Goal: Task Accomplishment & Management: Manage account settings

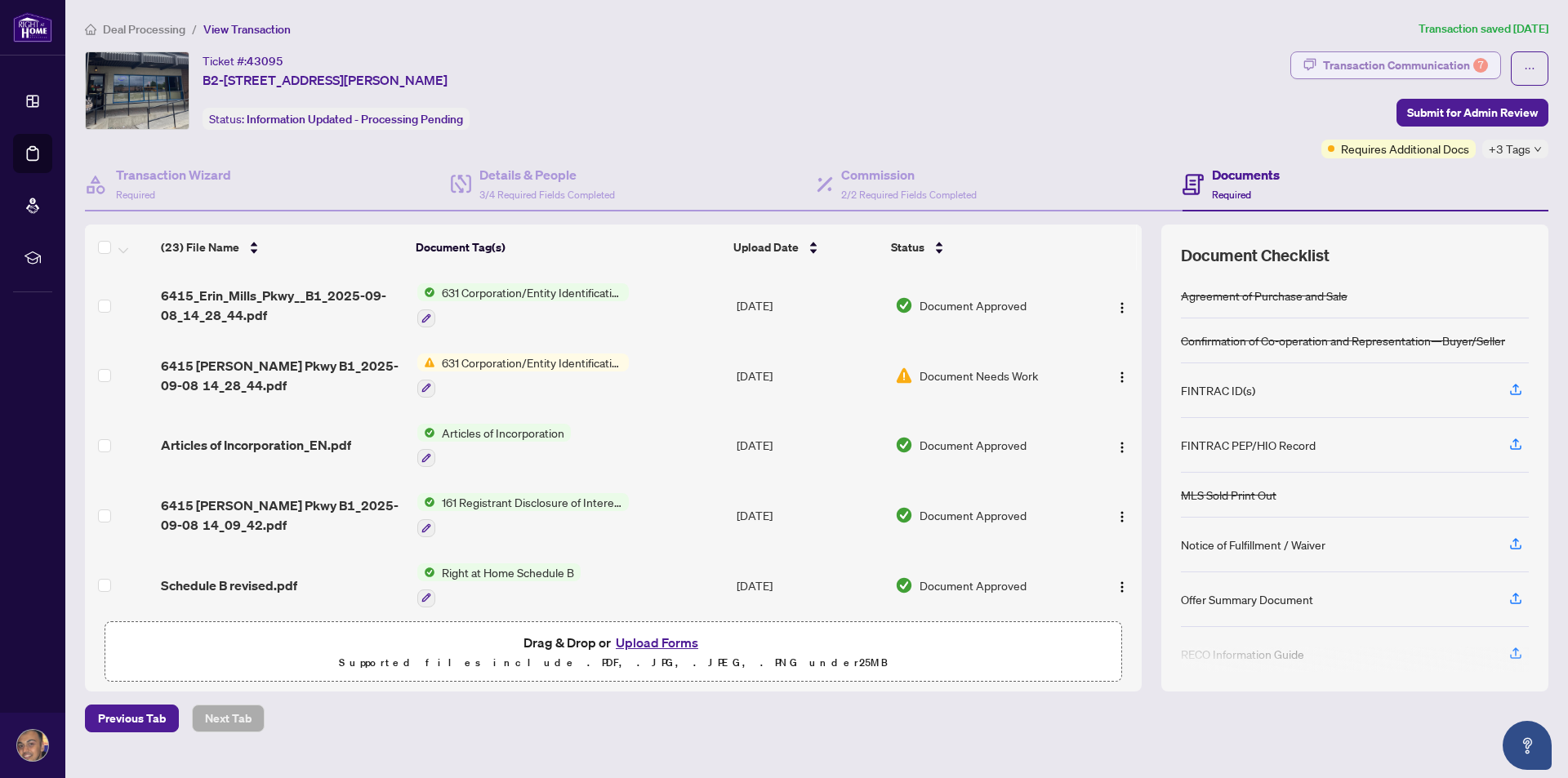
click at [1354, 60] on div "Transaction Communication 7" at bounding box center [1405, 65] width 165 height 26
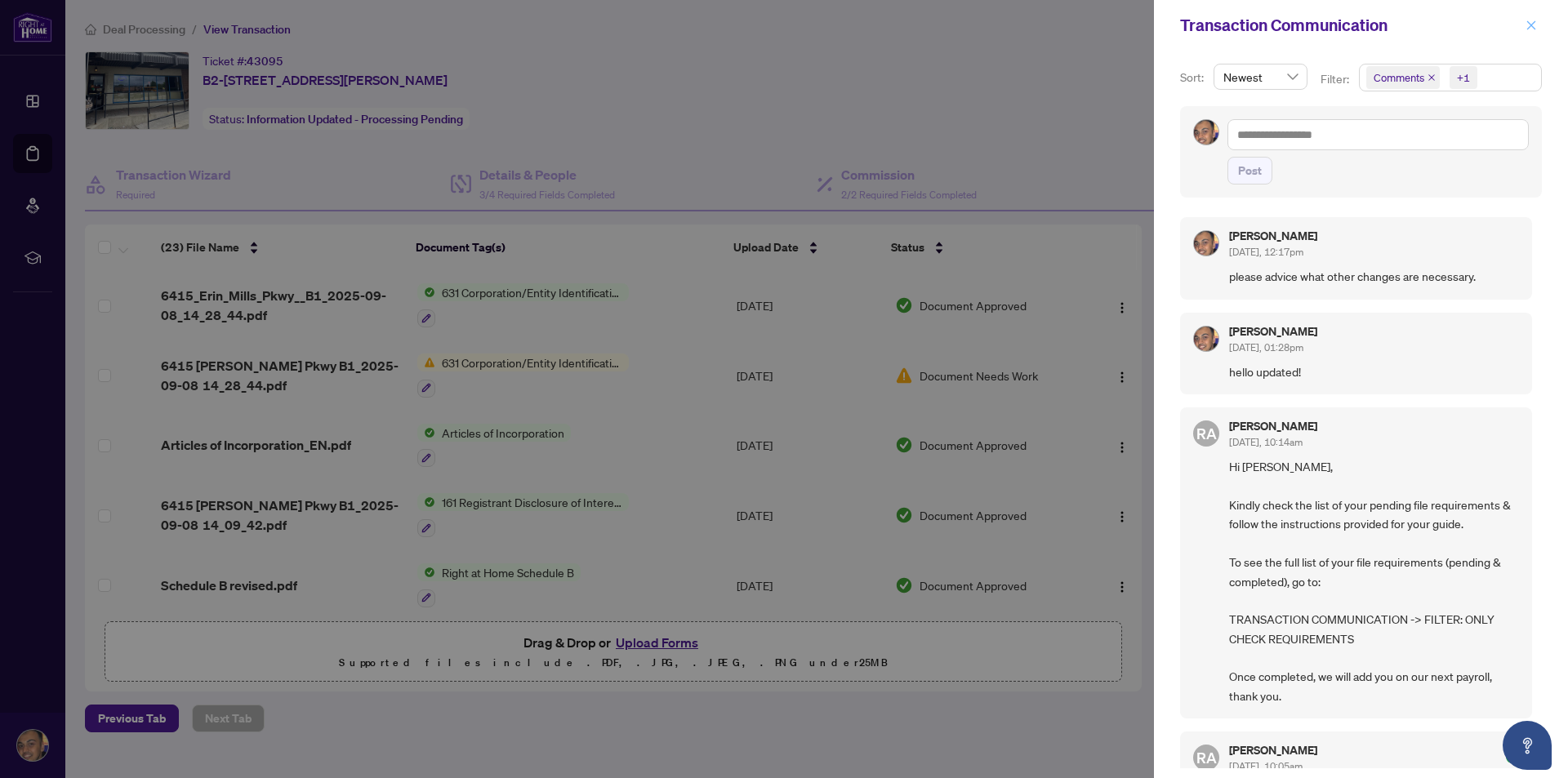
click at [1530, 31] on span "button" at bounding box center [1531, 25] width 11 height 26
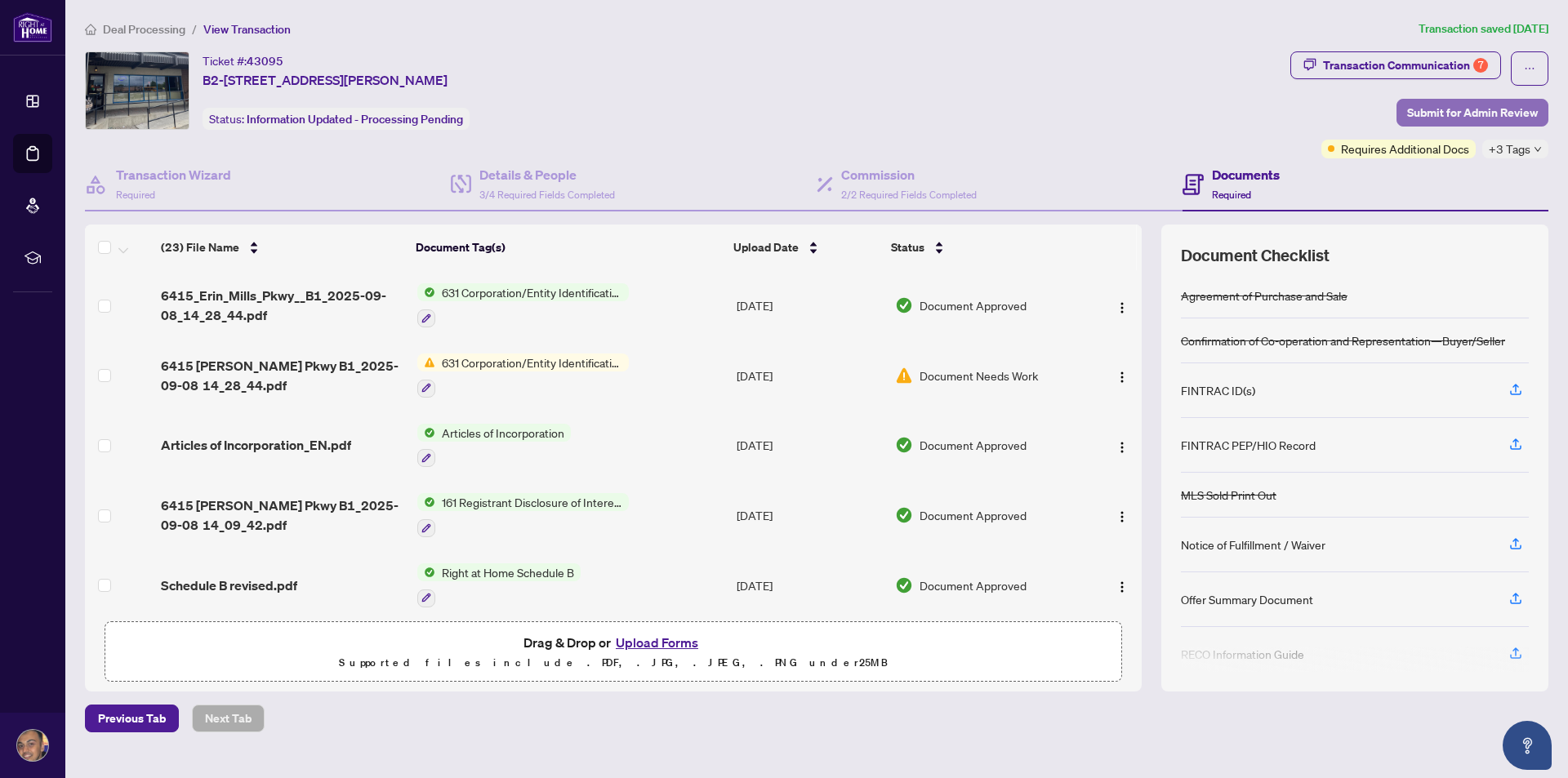
click at [1453, 104] on span "Submit for Admin Review" at bounding box center [1472, 112] width 131 height 26
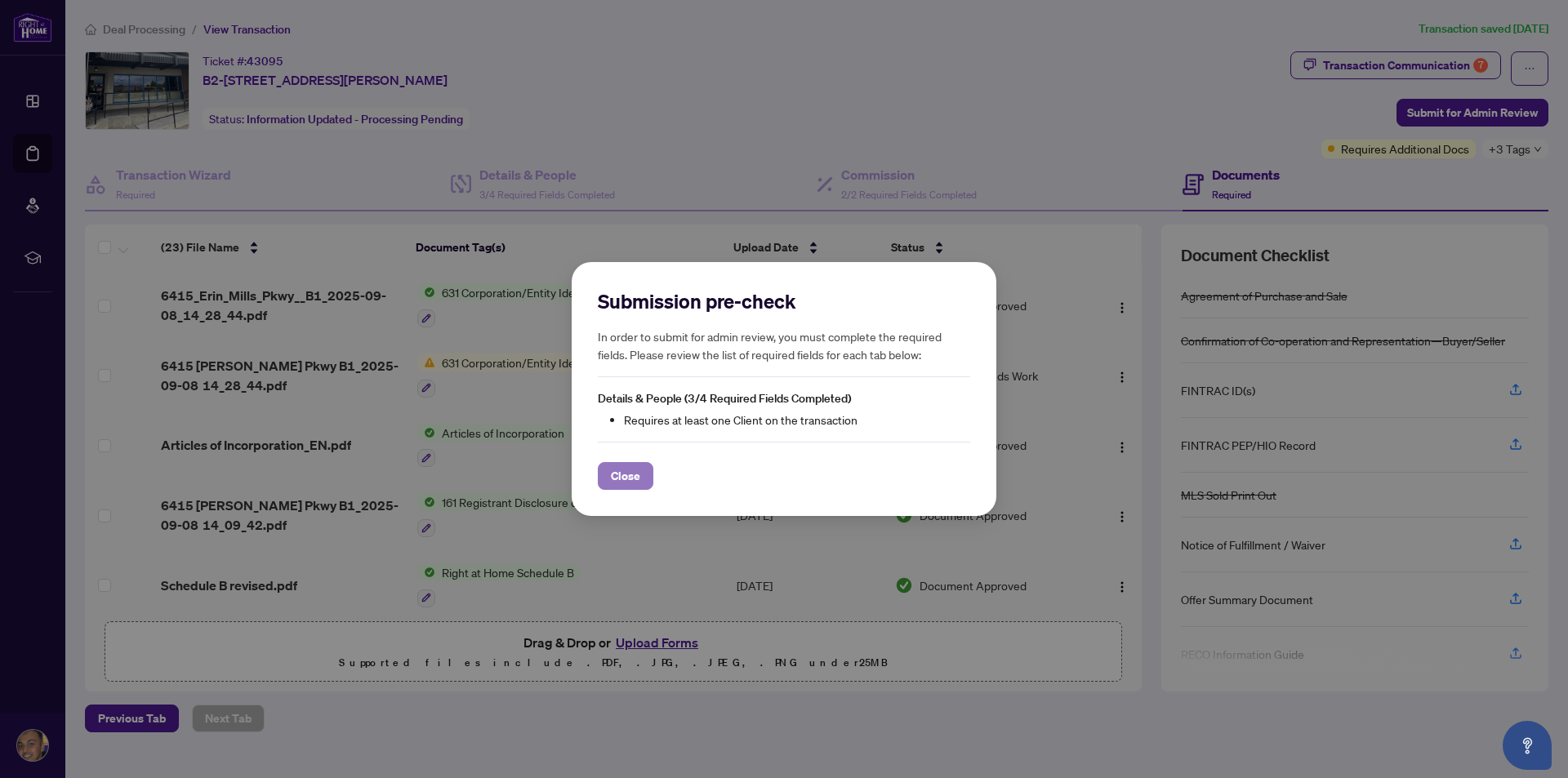
click at [625, 478] on span "Close" at bounding box center [625, 475] width 30 height 26
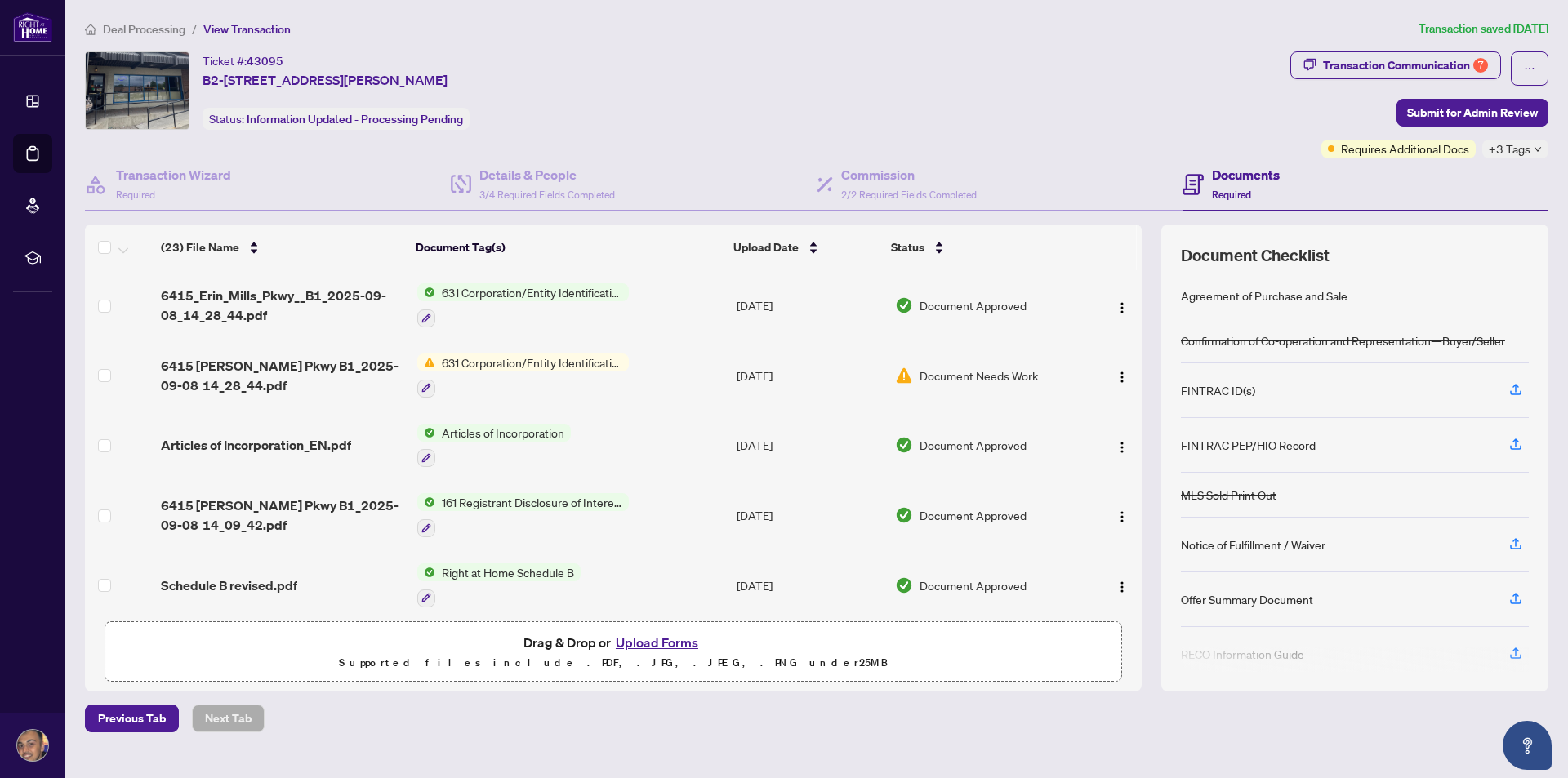
click at [1534, 149] on icon "down" at bounding box center [1537, 149] width 9 height 9
click at [1060, 120] on div "Ticket #: 43095 B2-[STREET_ADDRESS][PERSON_NAME] Status: Information Updated - …" at bounding box center [684, 91] width 1199 height 78
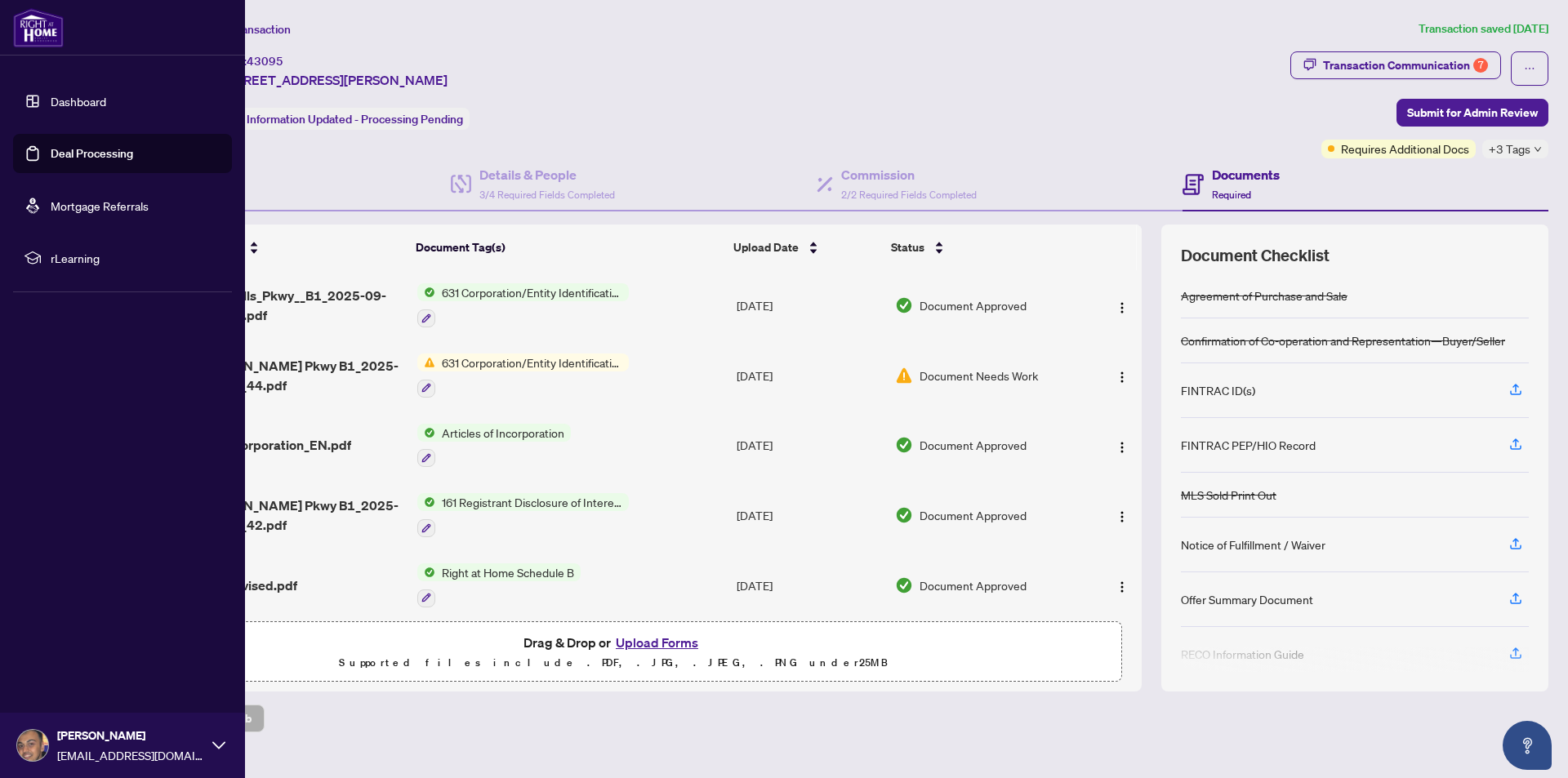
click at [85, 109] on link "Dashboard" at bounding box center [78, 100] width 55 height 14
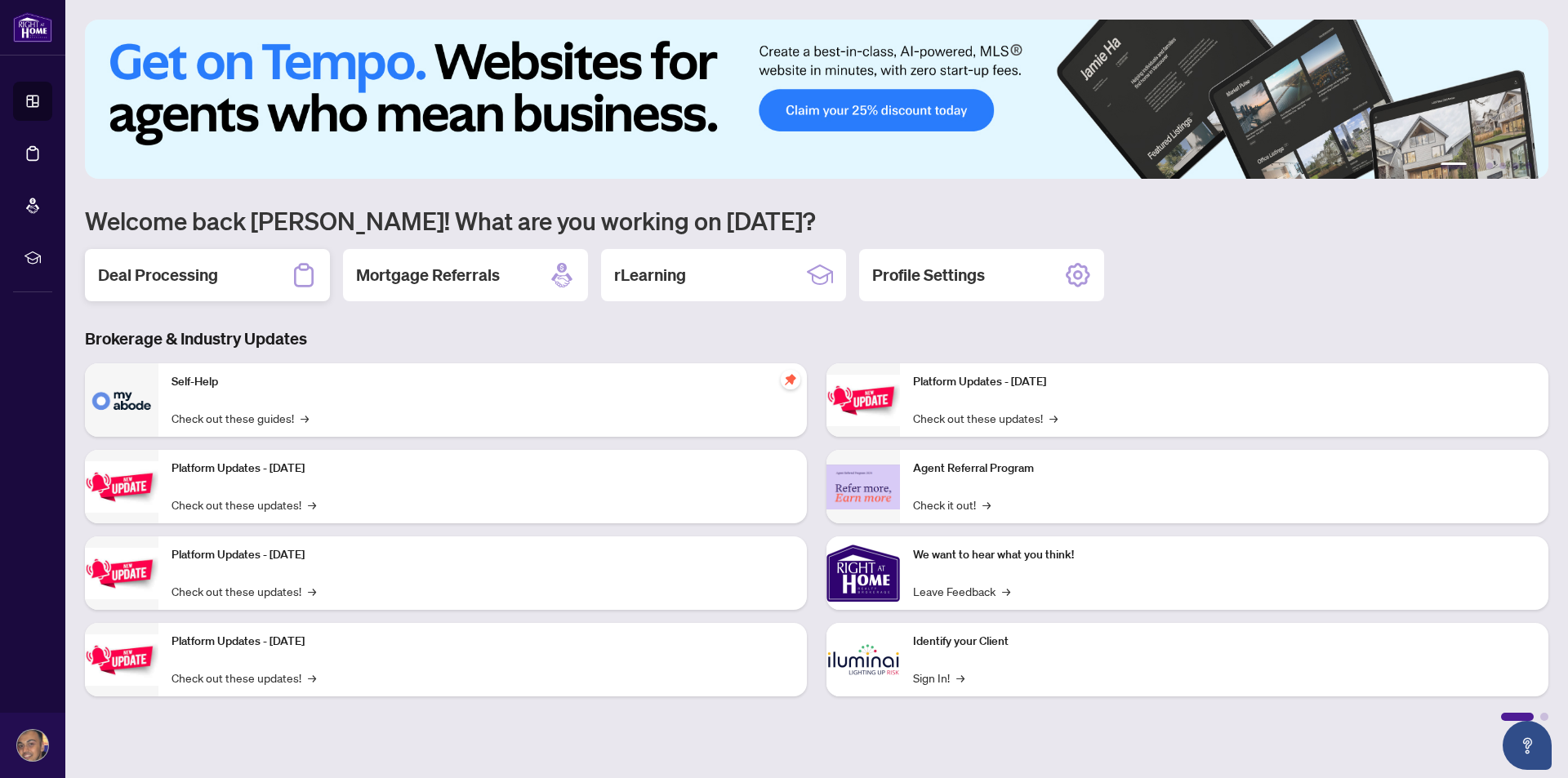
click at [183, 272] on h2 "Deal Processing" at bounding box center [158, 275] width 120 height 23
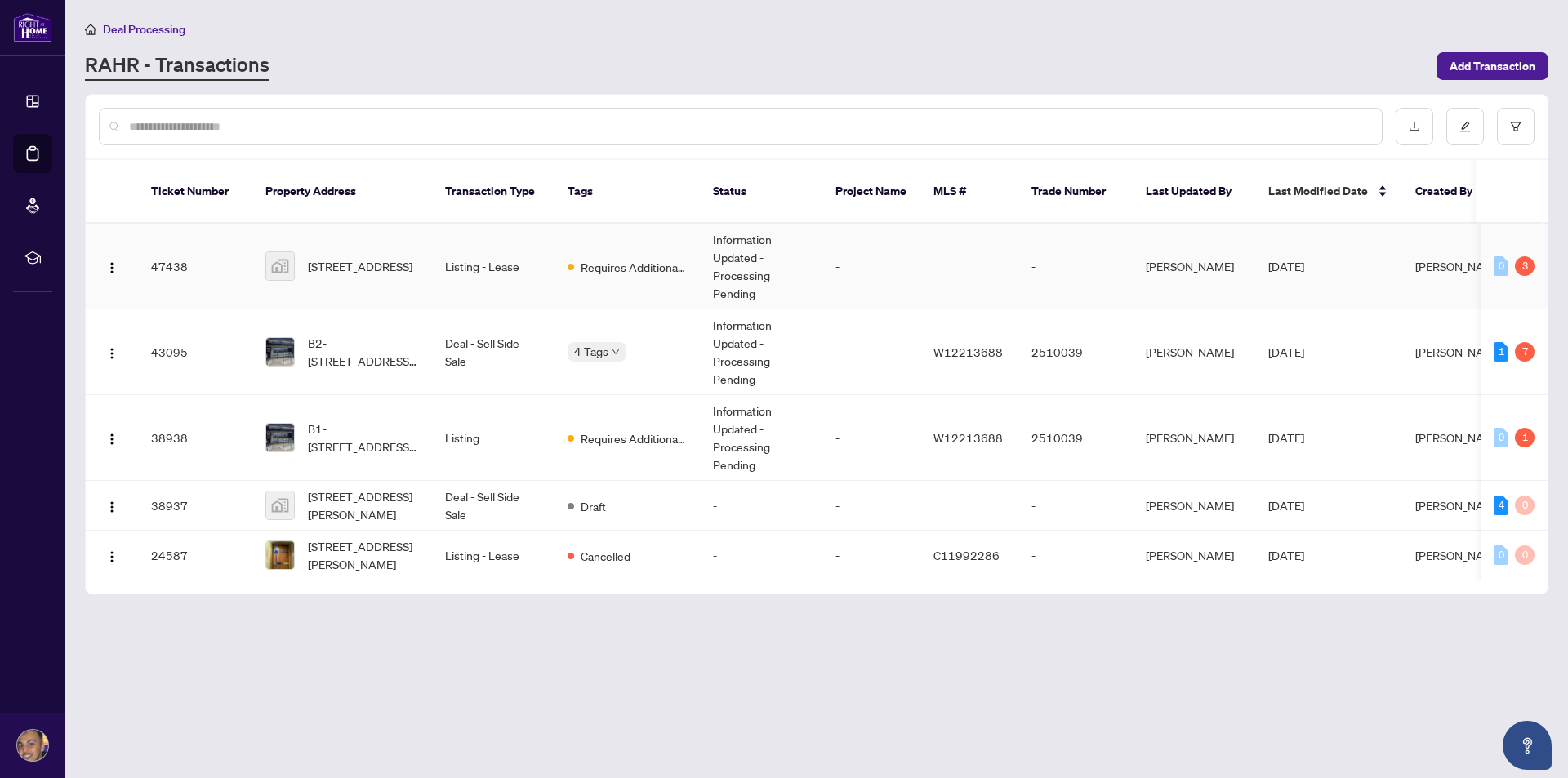
click at [490, 247] on td "Listing - Lease" at bounding box center [493, 267] width 122 height 86
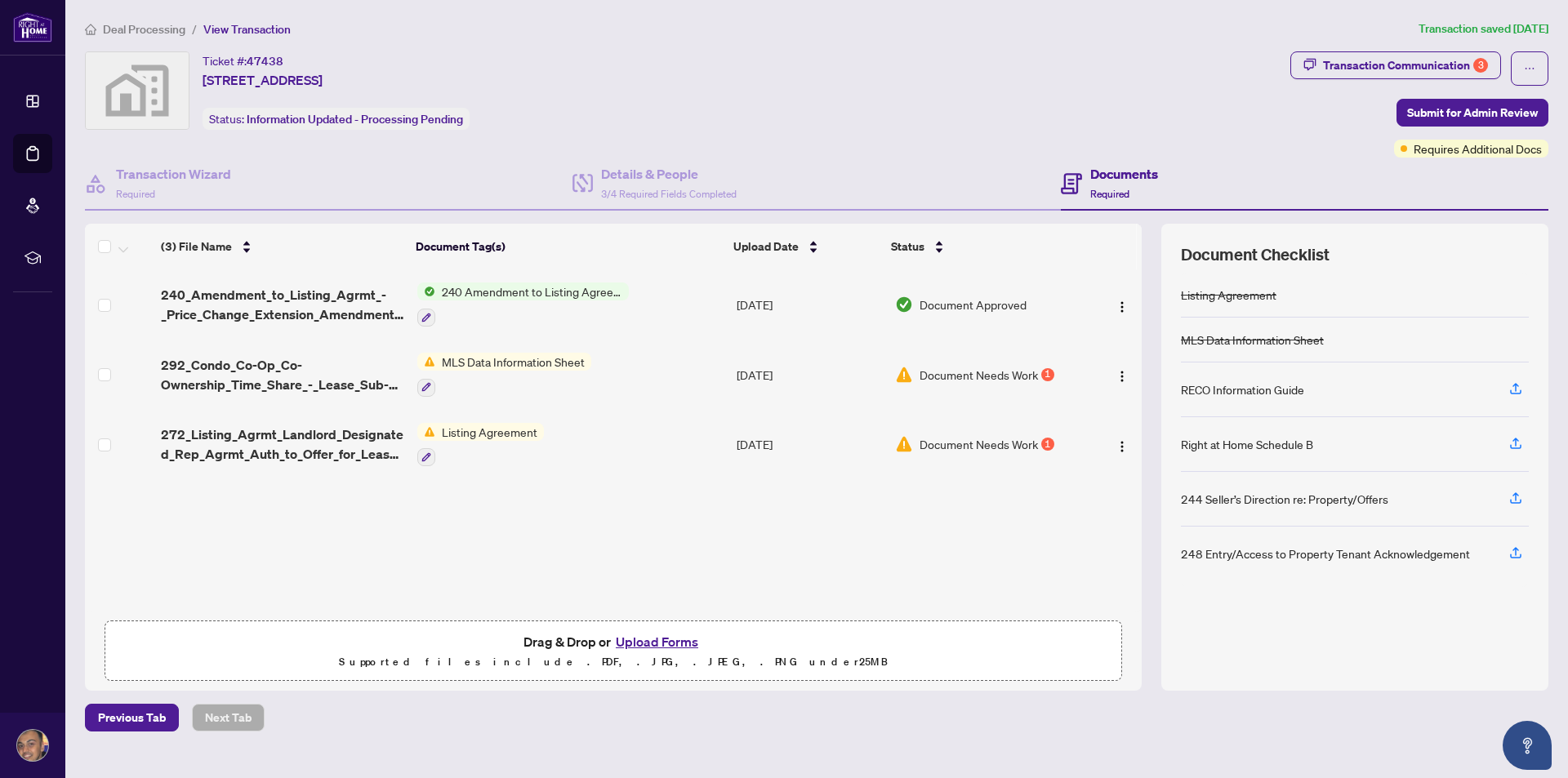
click at [1030, 369] on span "Document Needs Work" at bounding box center [979, 375] width 118 height 18
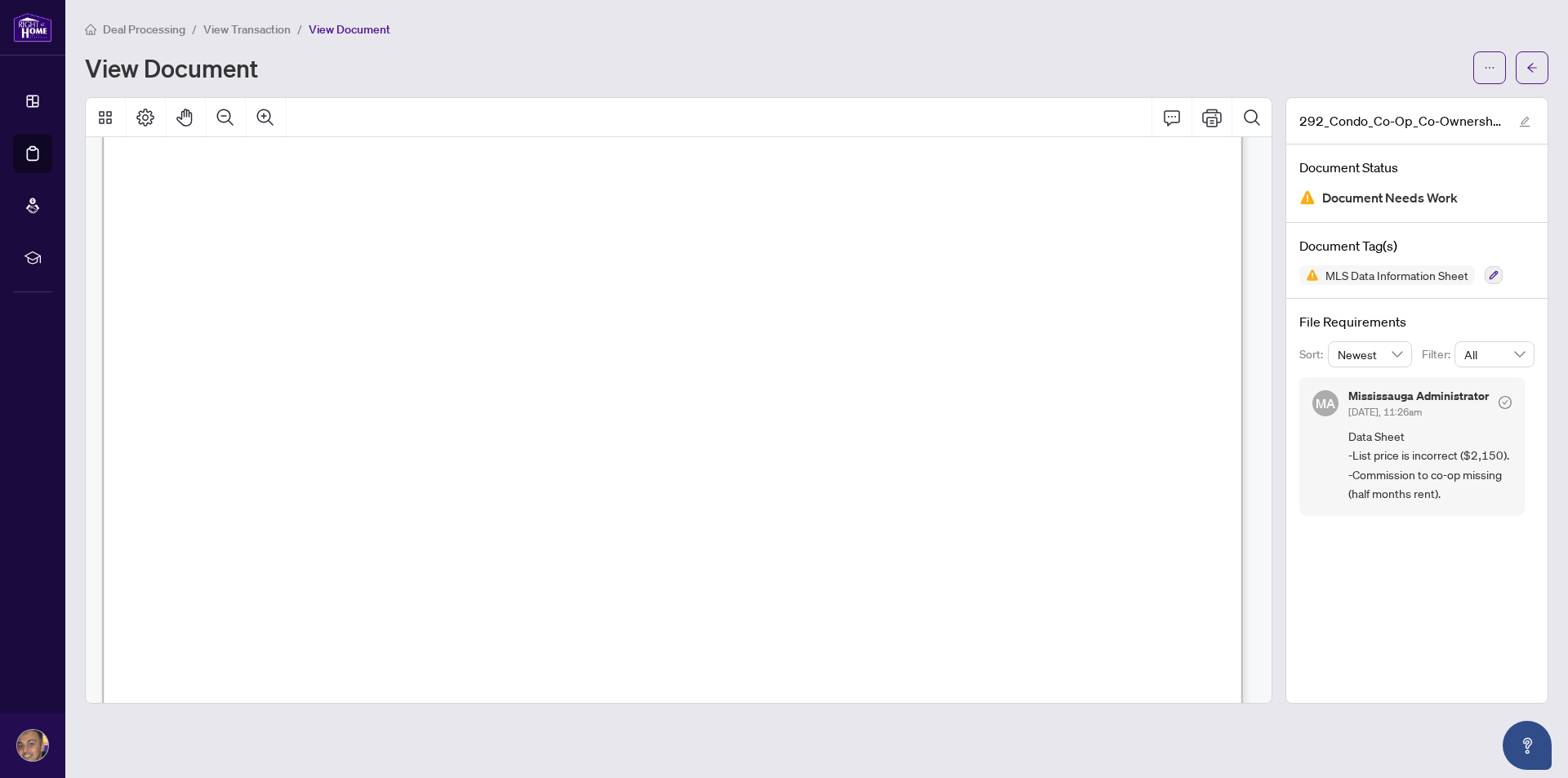
scroll to position [12222, 0]
drag, startPoint x: 1366, startPoint y: 457, endPoint x: 1479, endPoint y: 454, distance: 113.0
click at [1479, 455] on span "Data Sheet -List price is incorrect ($2,150). -Commission to co-op missing (hal…" at bounding box center [1429, 465] width 163 height 76
click at [465, 370] on span "215.00" at bounding box center [467, 375] width 58 height 18
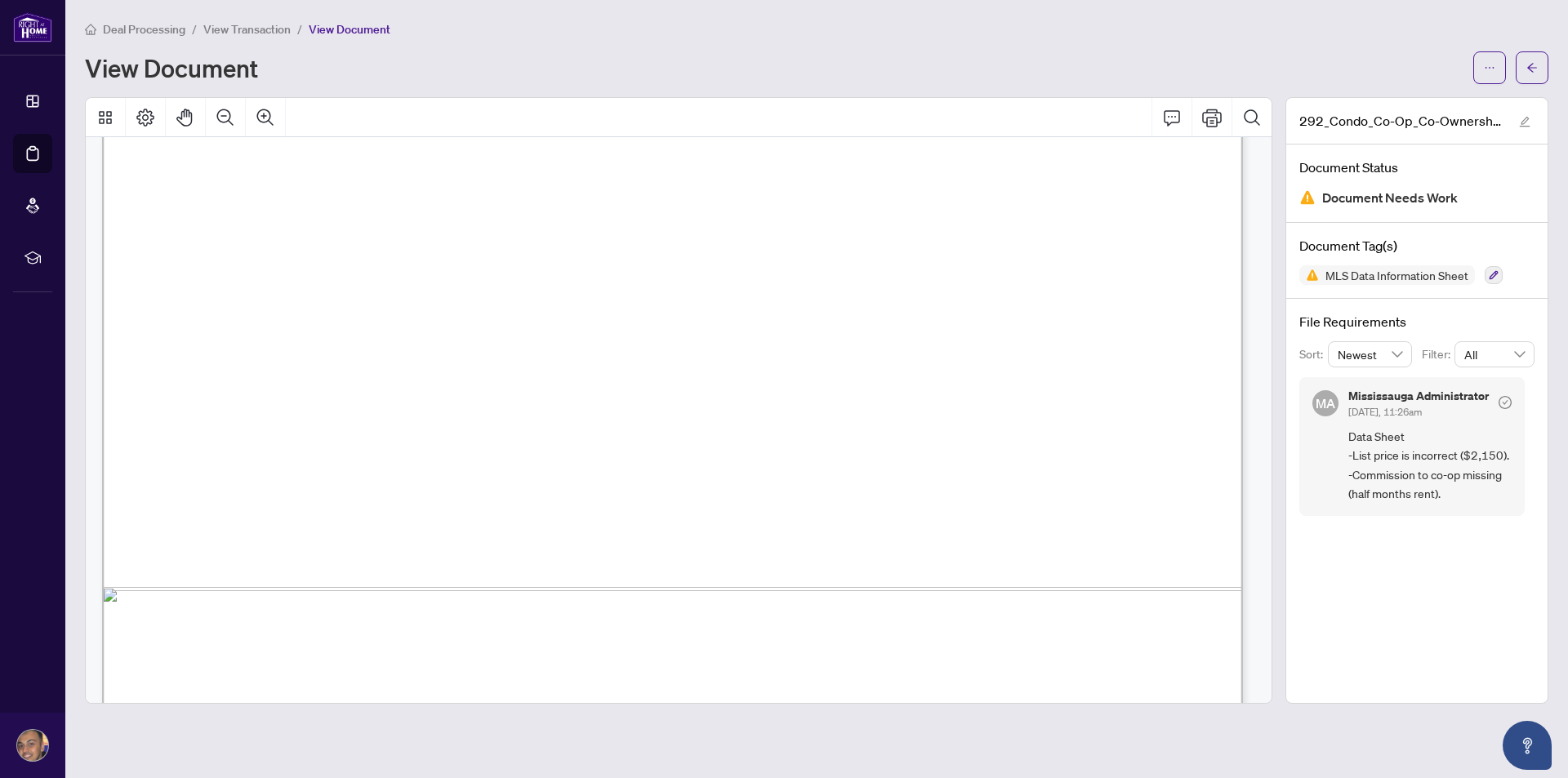
drag, startPoint x: 441, startPoint y: 373, endPoint x: 512, endPoint y: 377, distance: 71.1
click at [496, 377] on span "215.00" at bounding box center [467, 375] width 58 height 18
click at [496, 371] on span "215.00" at bounding box center [467, 375] width 58 height 18
drag, startPoint x: 437, startPoint y: 368, endPoint x: 530, endPoint y: 372, distance: 93.1
click at [496, 372] on span "215.00" at bounding box center [467, 375] width 58 height 18
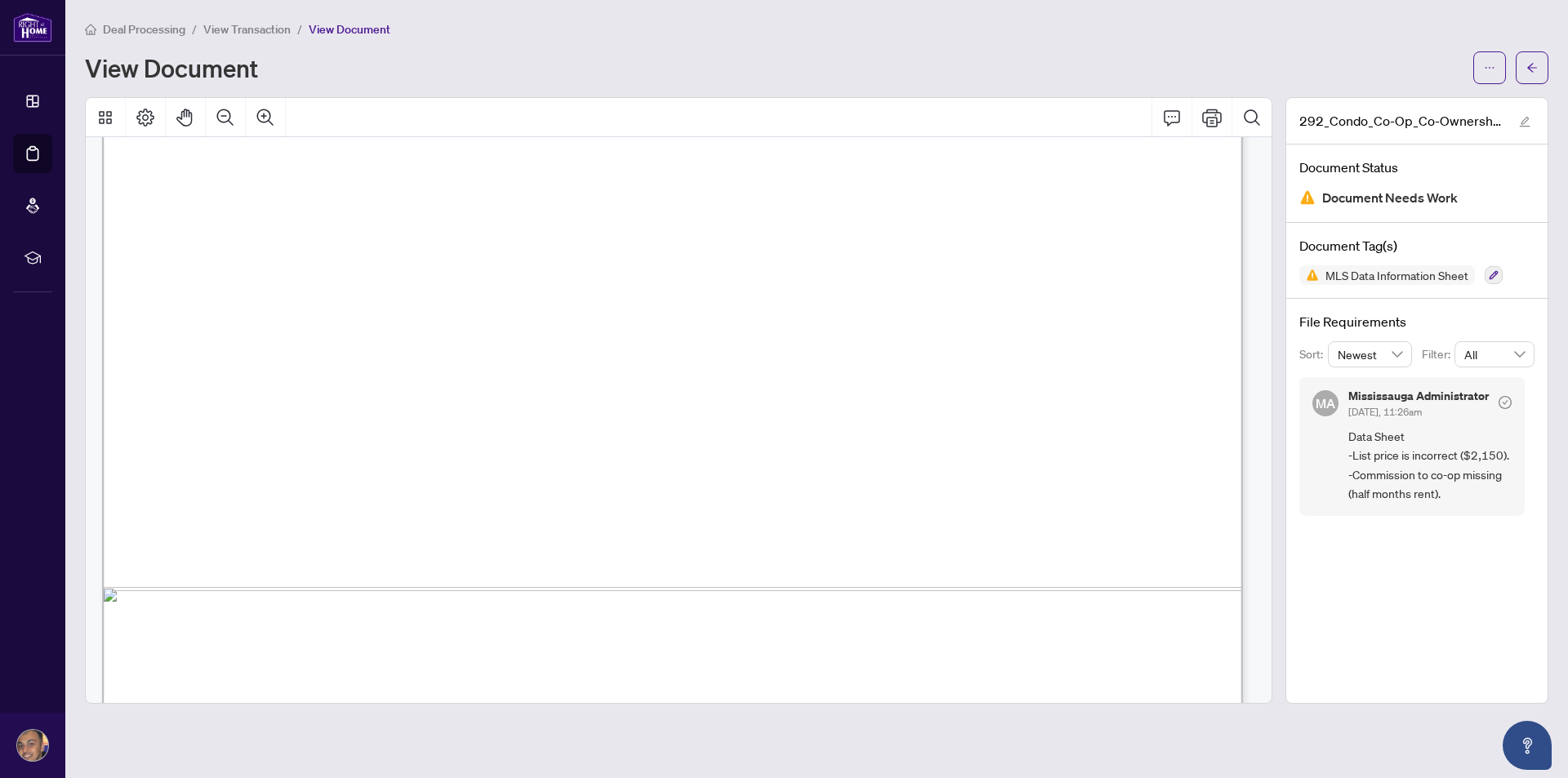
click at [496, 371] on span "215.00" at bounding box center [467, 375] width 58 height 18
